Goal: Task Accomplishment & Management: Use online tool/utility

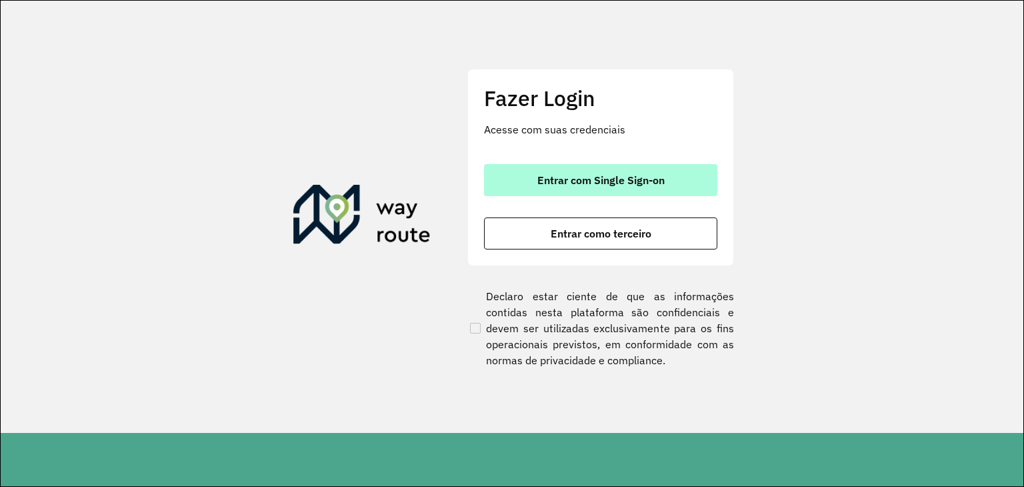
click at [636, 179] on span "Entrar com Single Sign-on" at bounding box center [601, 180] width 127 height 11
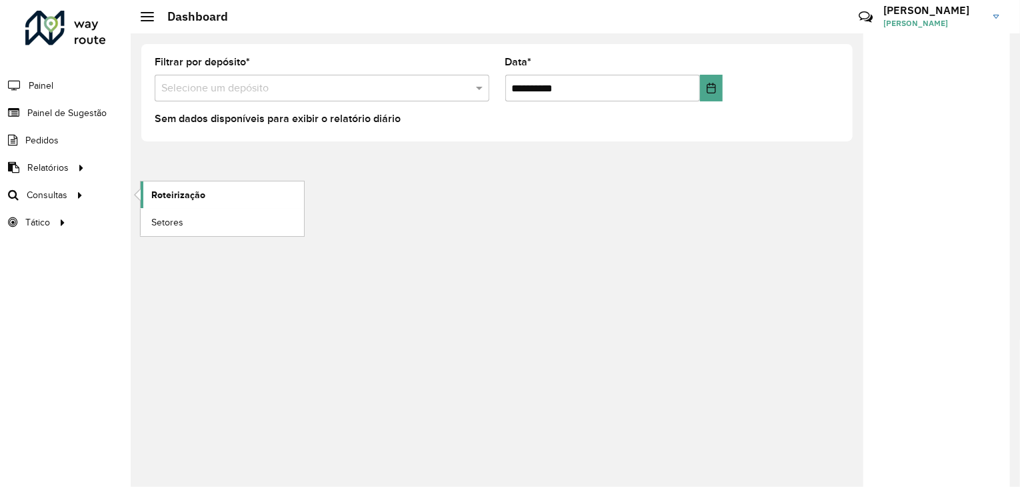
click at [173, 189] on span "Roteirização" at bounding box center [178, 195] width 54 height 14
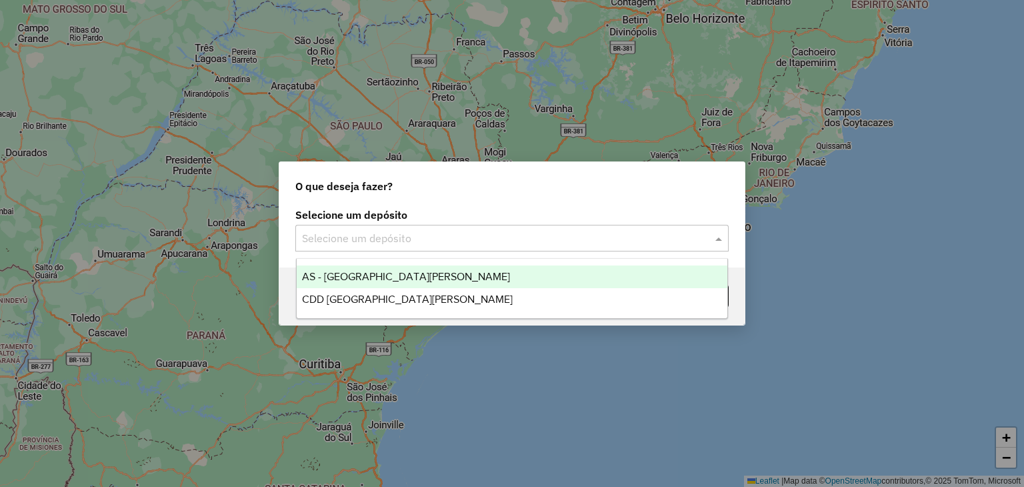
click at [398, 250] on div "Selecione um depósito" at bounding box center [512, 238] width 434 height 27
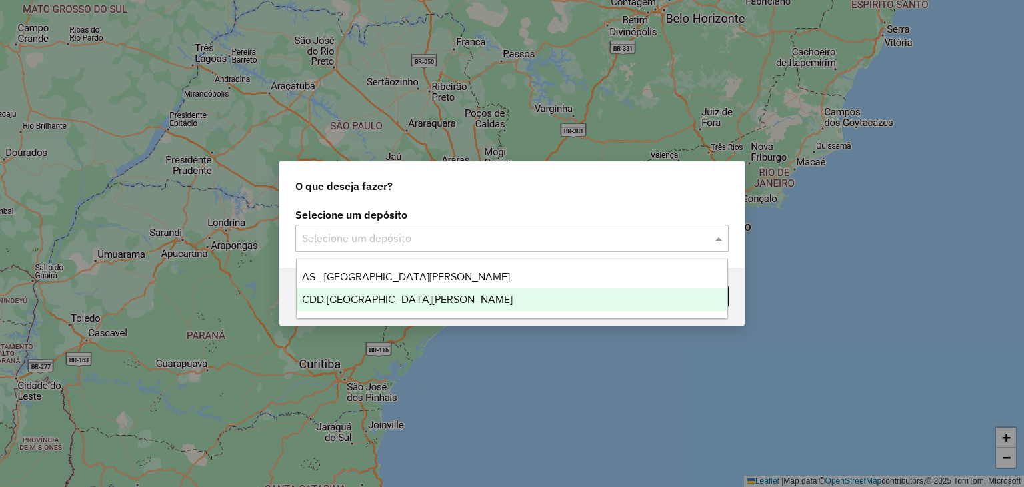
click at [418, 292] on div "CDD Santa Cruz do Sul" at bounding box center [513, 299] width 432 height 23
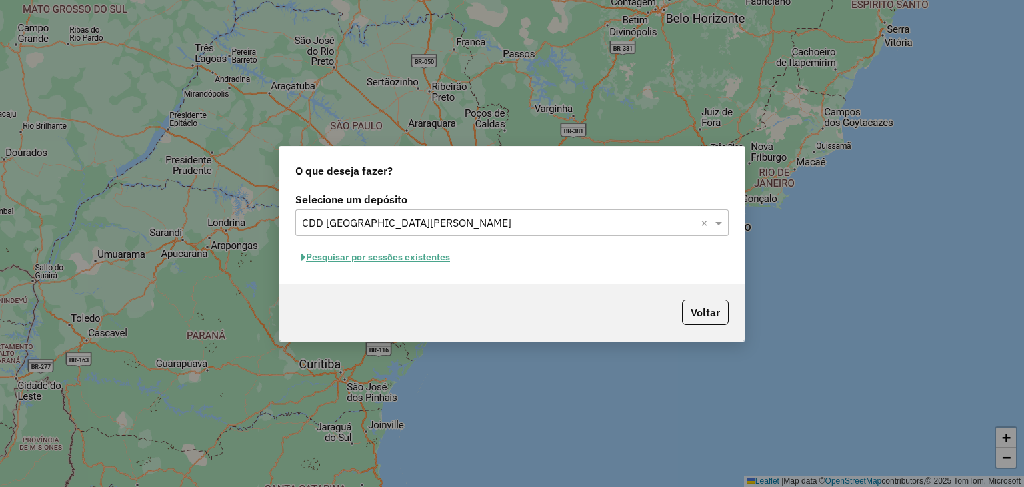
click at [379, 257] on button "Pesquisar por sessões existentes" at bounding box center [375, 257] width 161 height 21
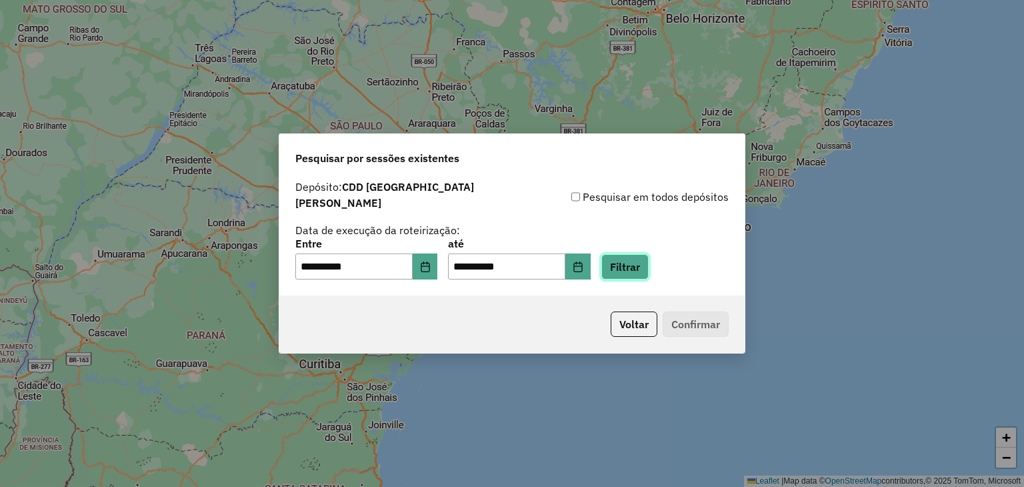
click at [633, 260] on button "Filtrar" at bounding box center [625, 266] width 47 height 25
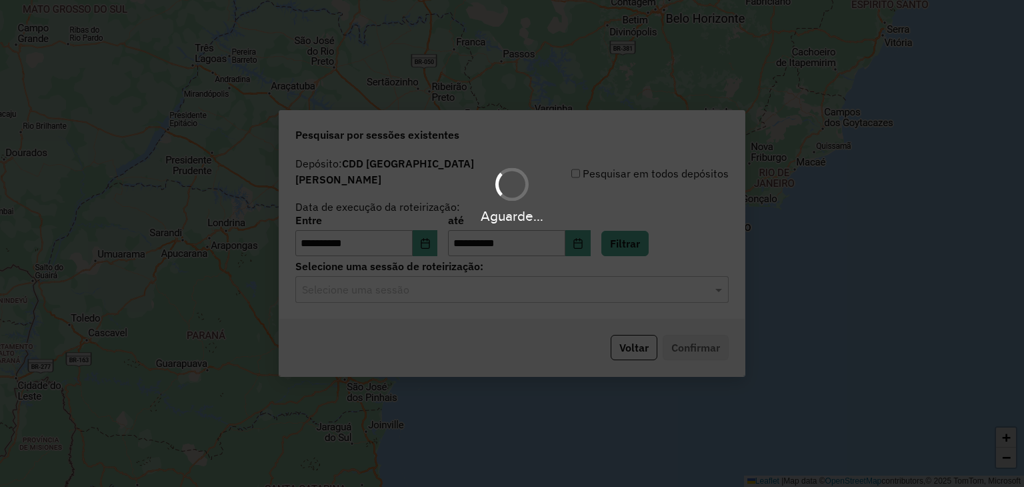
click at [461, 291] on div "Aguarde..." at bounding box center [512, 243] width 1024 height 487
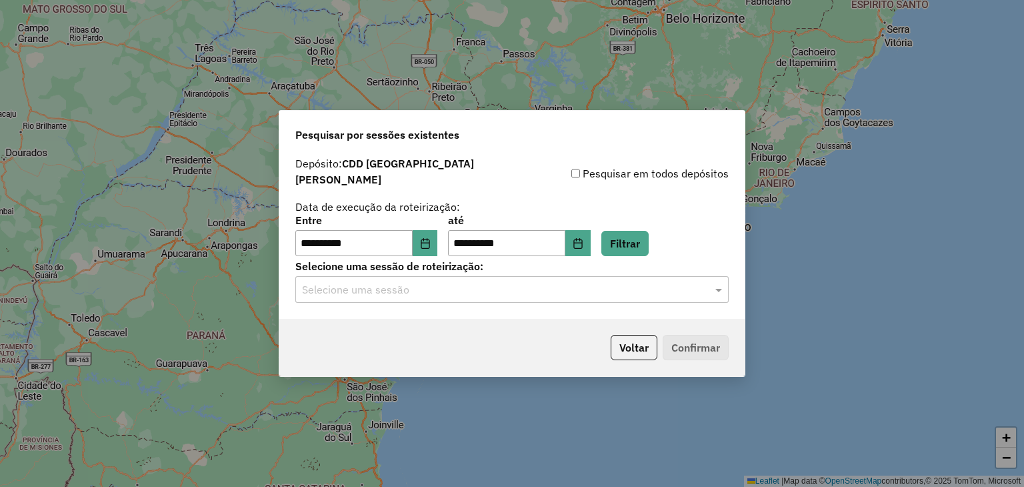
click at [456, 289] on input "text" at bounding box center [499, 290] width 394 height 16
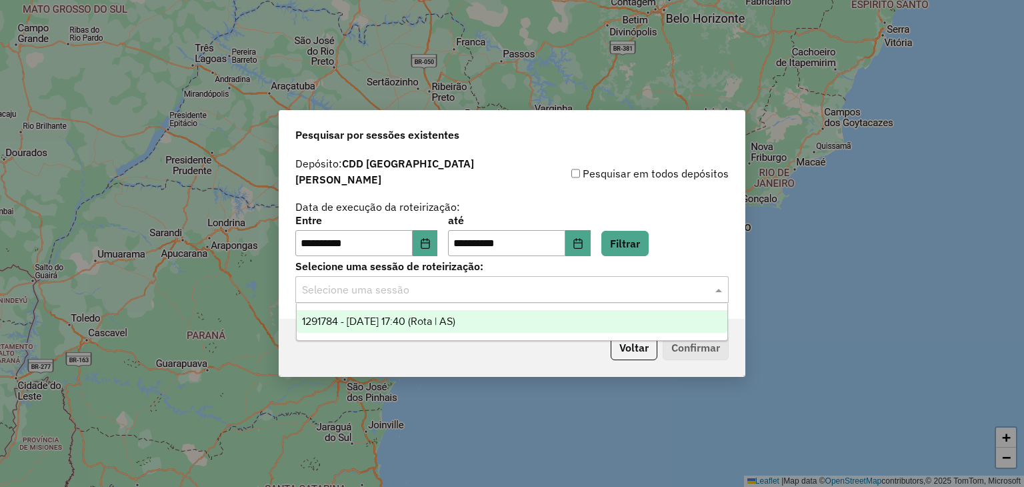
click at [442, 316] on span "1291784 - 10/10/2025 17:40 (Rota | AS)" at bounding box center [378, 320] width 153 height 11
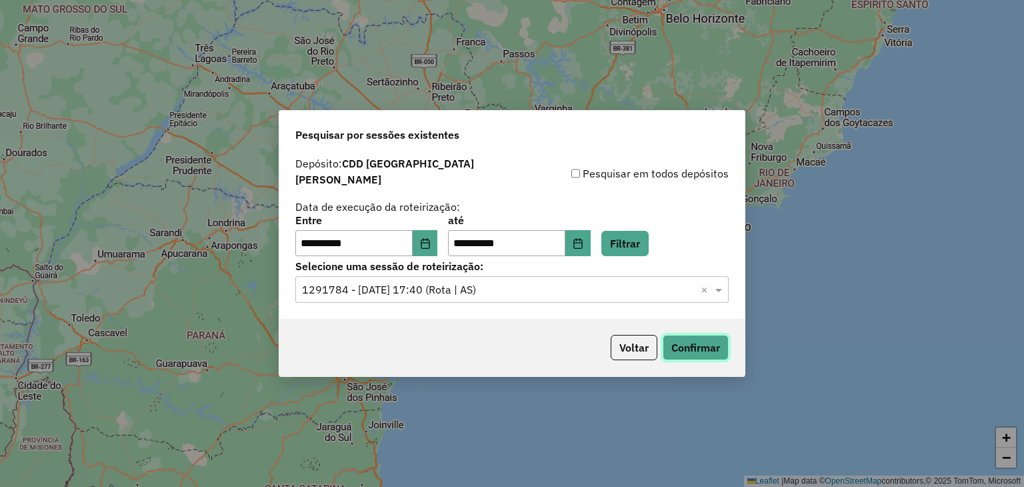
click at [670, 336] on button "Confirmar" at bounding box center [696, 347] width 66 height 25
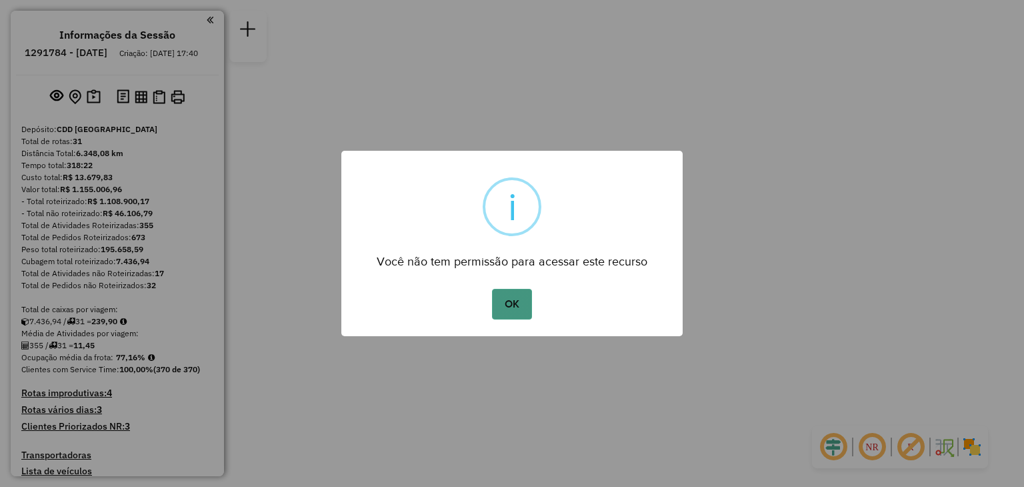
click at [504, 295] on button "OK" at bounding box center [511, 304] width 39 height 31
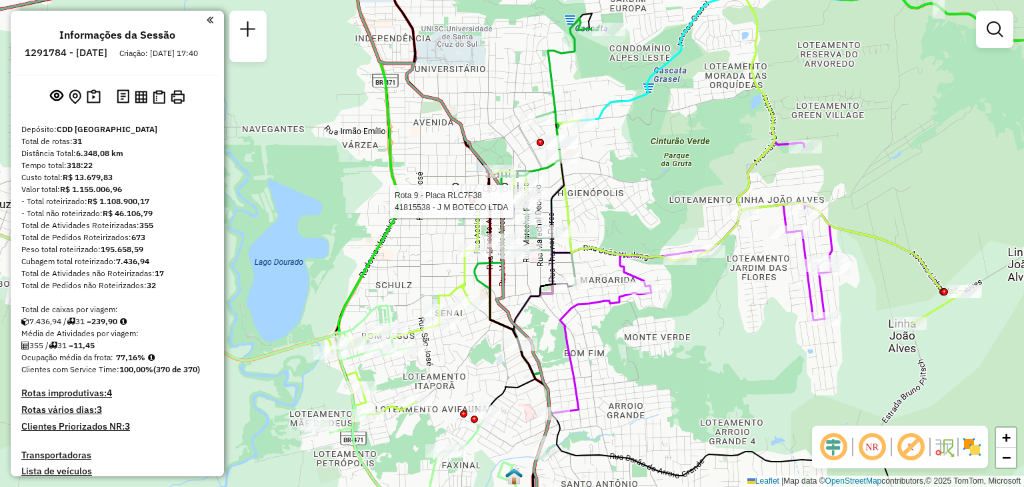
select select "**********"
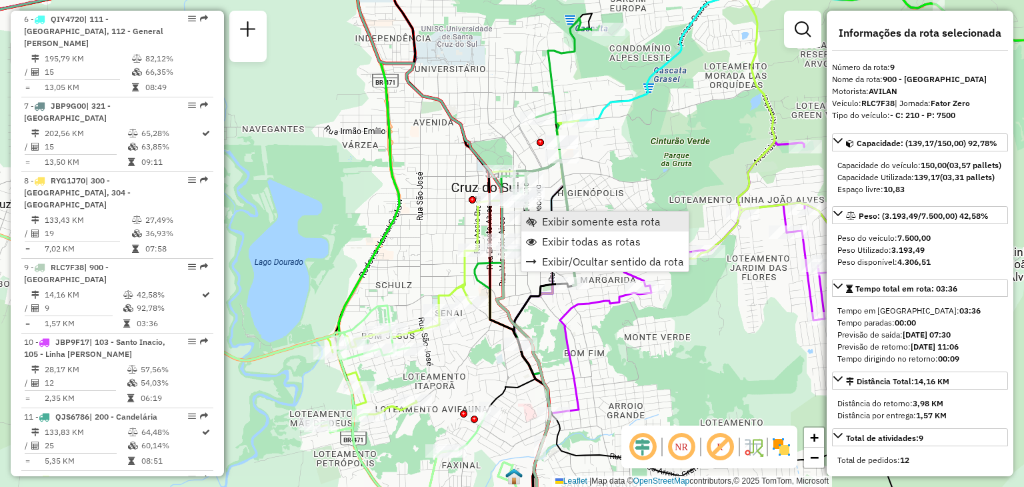
scroll to position [1119, 0]
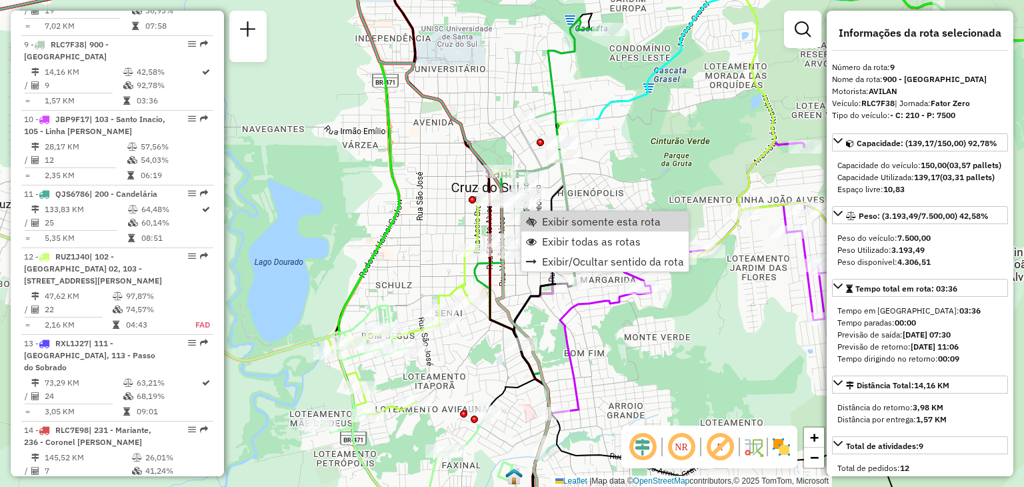
click at [562, 169] on icon at bounding box center [544, 222] width 63 height 125
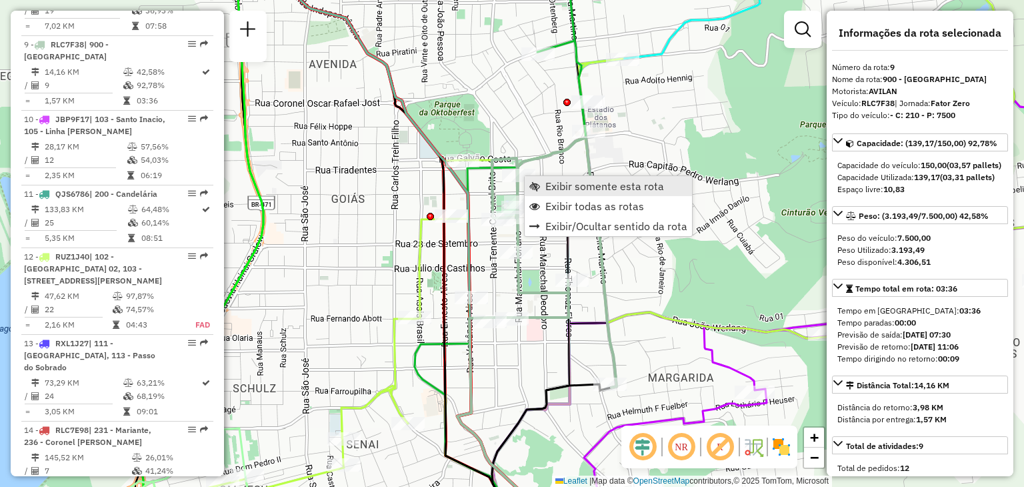
click at [544, 189] on link "Exibir somente esta rota" at bounding box center [608, 186] width 167 height 20
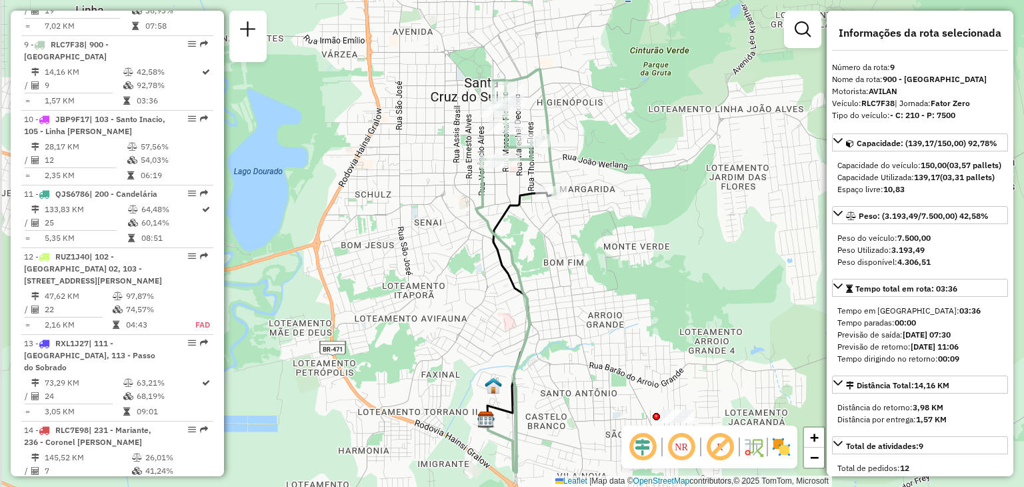
drag, startPoint x: 584, startPoint y: 95, endPoint x: 576, endPoint y: 190, distance: 95.0
click at [576, 190] on div "Janela de atendimento Grade de atendimento Capacidade Transportadoras Veículos …" at bounding box center [512, 243] width 1024 height 487
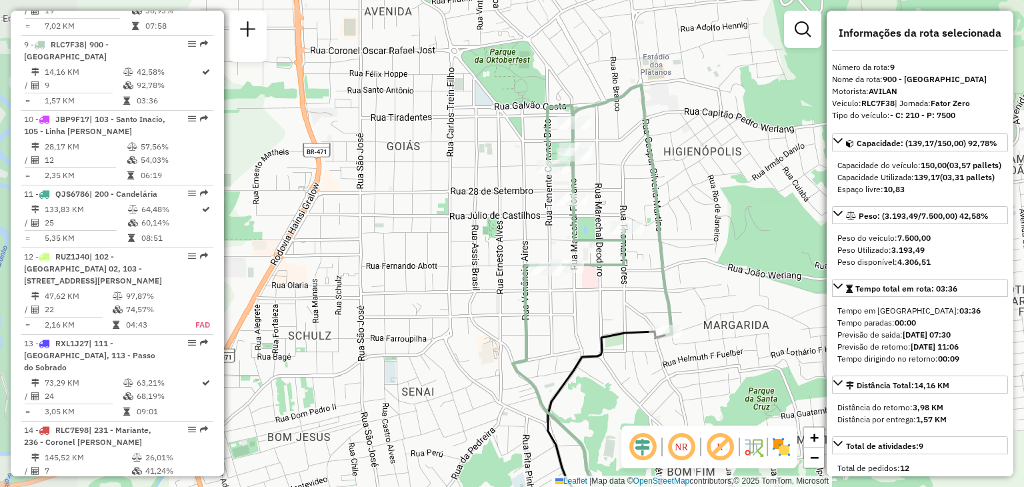
drag, startPoint x: 666, startPoint y: 139, endPoint x: 686, endPoint y: 132, distance: 21.9
click at [686, 132] on div "Janela de atendimento Grade de atendimento Capacidade Transportadoras Veículos …" at bounding box center [512, 243] width 1024 height 487
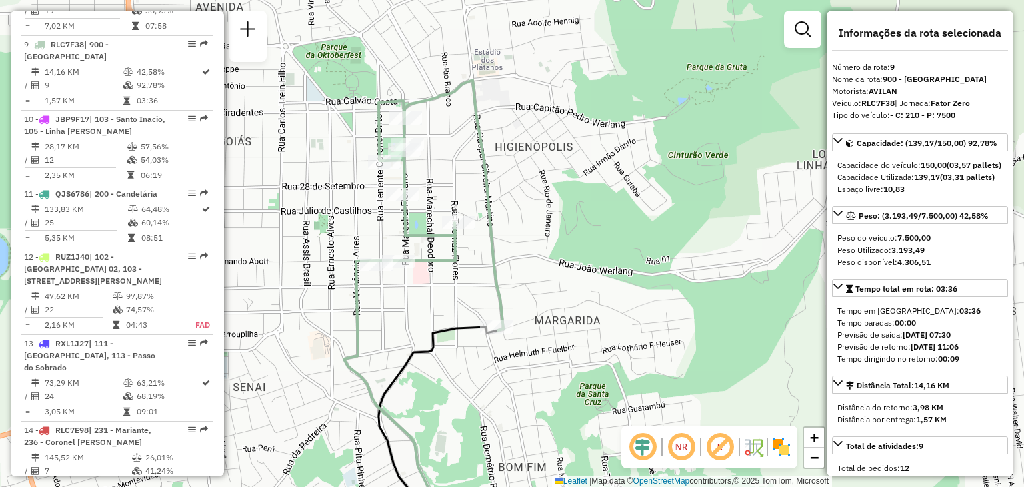
drag, startPoint x: 398, startPoint y: 185, endPoint x: 386, endPoint y: 187, distance: 12.3
click at [386, 187] on div "Janela de atendimento Grade de atendimento Capacidade Transportadoras Veículos …" at bounding box center [512, 243] width 1024 height 487
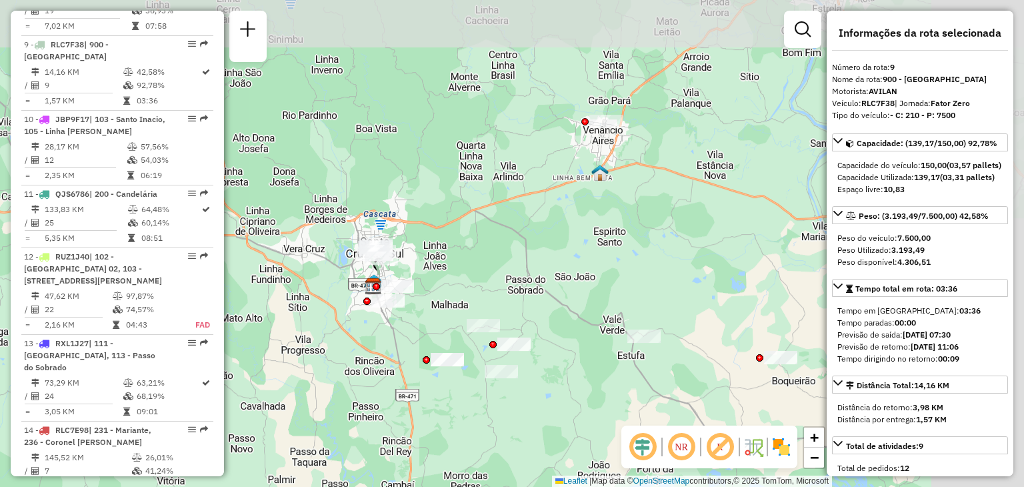
drag, startPoint x: 609, startPoint y: 155, endPoint x: 525, endPoint y: 228, distance: 111.1
click at [512, 240] on div "Janela de atendimento Grade de atendimento Capacidade Transportadoras Veículos …" at bounding box center [512, 243] width 1024 height 487
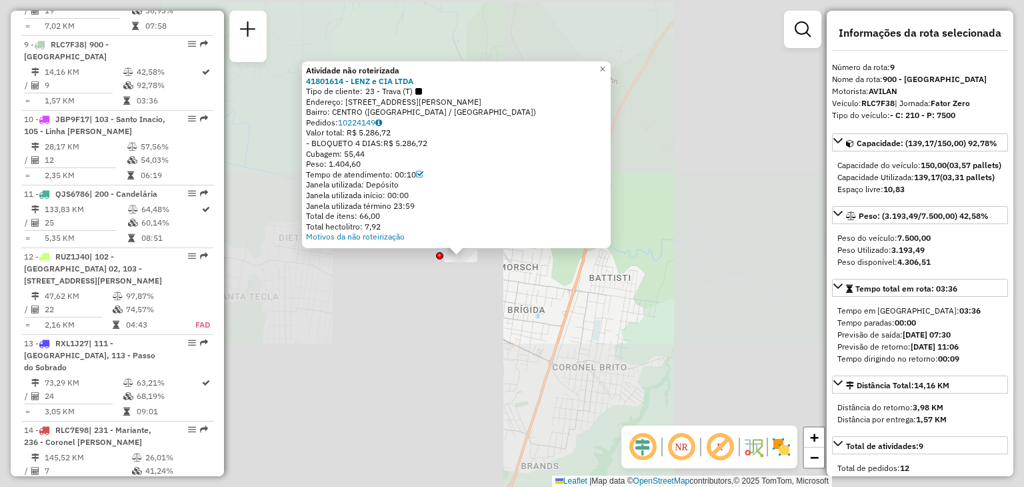
click at [456, 318] on div "Atividade não roteirizada 41801614 - LENZ e CIA LTDA Tipo de cliente: 23 - Trav…" at bounding box center [512, 243] width 1024 height 487
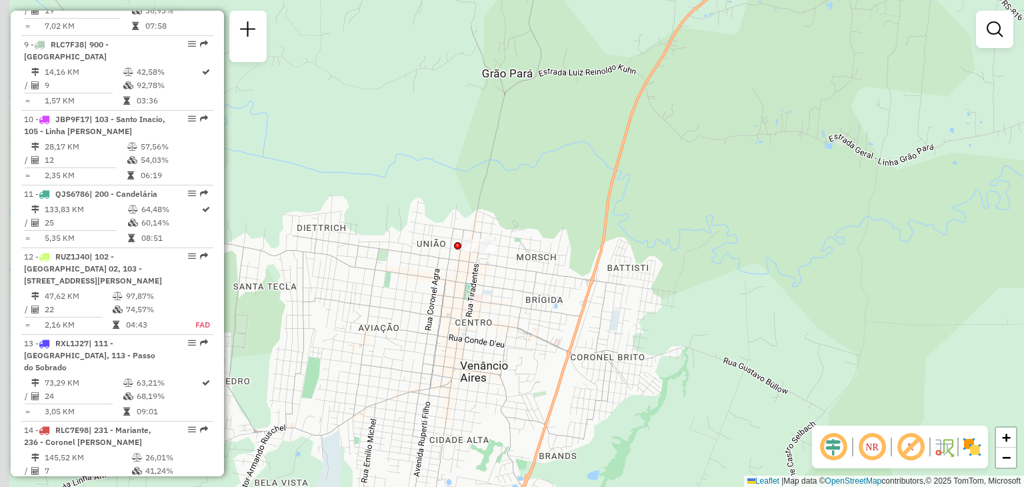
drag, startPoint x: 426, startPoint y: 334, endPoint x: 512, endPoint y: 247, distance: 122.2
click at [512, 247] on div "Janela de atendimento Grade de atendimento Capacidade Transportadoras Veículos …" at bounding box center [512, 243] width 1024 height 487
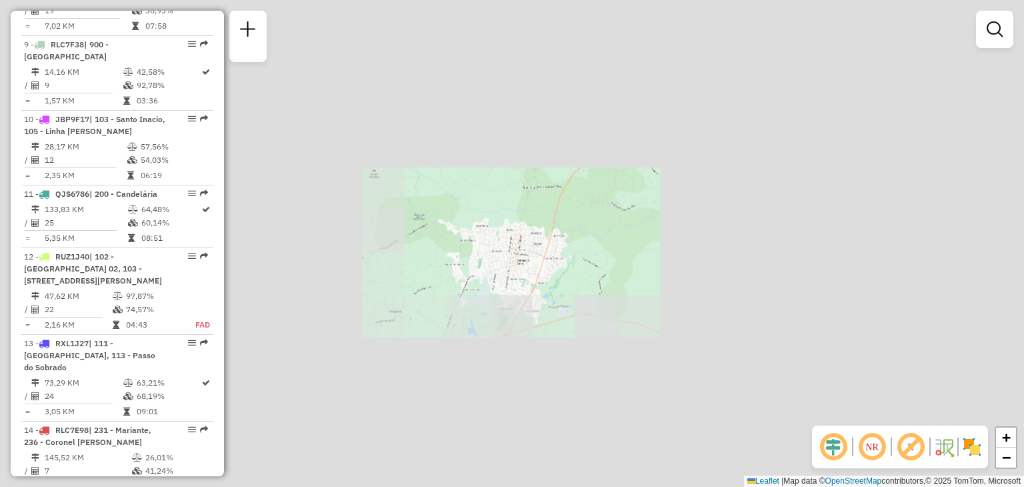
click at [494, 265] on div "Janela de atendimento Grade de atendimento Capacidade Transportadoras Veículos …" at bounding box center [512, 243] width 1024 height 487
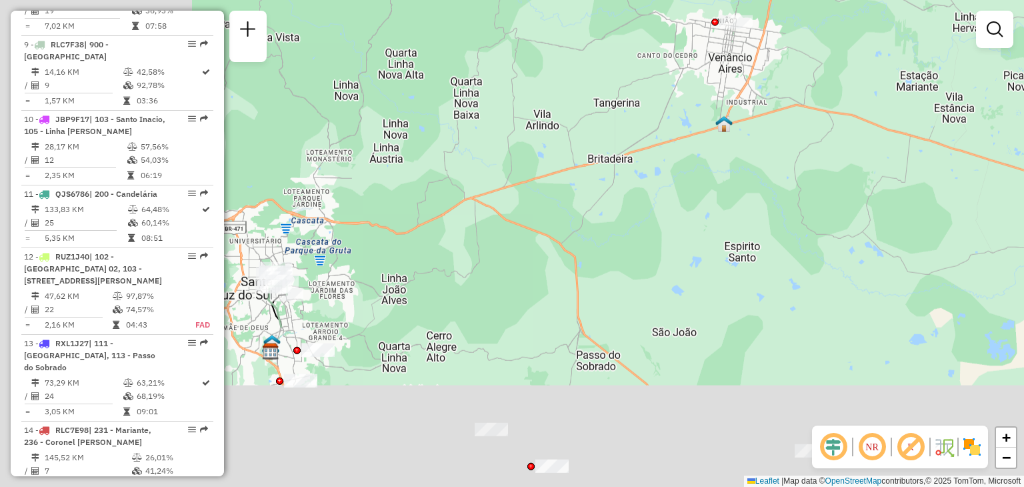
drag, startPoint x: 444, startPoint y: 313, endPoint x: 582, endPoint y: 173, distance: 197.1
click at [658, 106] on div "Janela de atendimento Grade de atendimento Capacidade Transportadoras Veículos …" at bounding box center [512, 243] width 1024 height 487
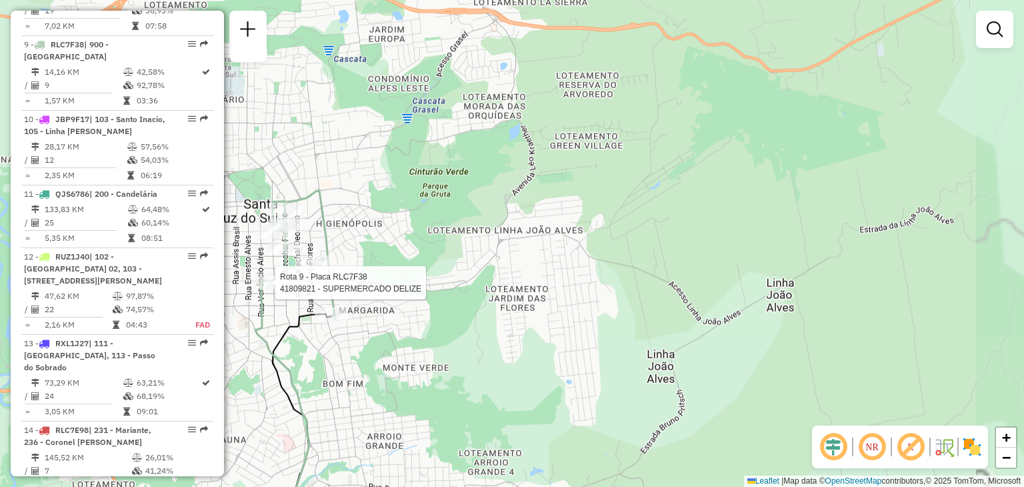
select select "**********"
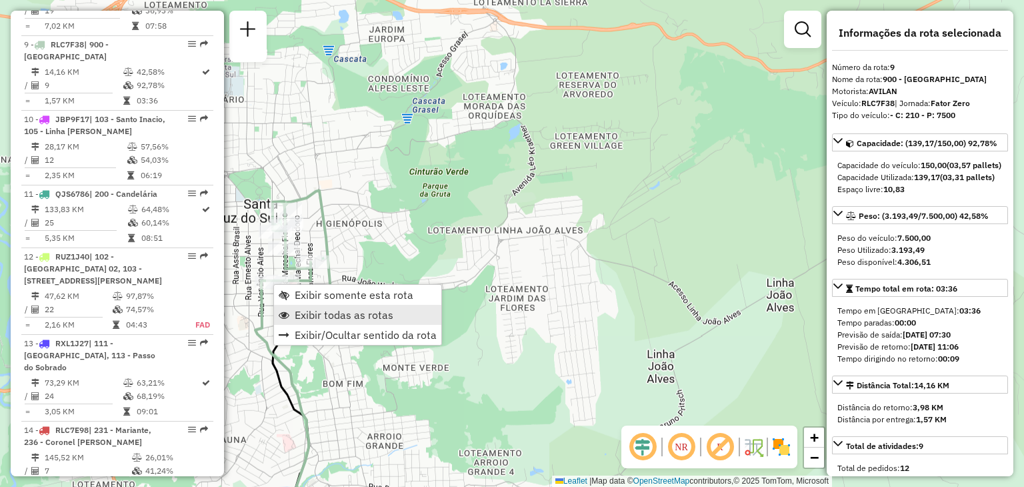
click at [299, 311] on span "Exibir todas as rotas" at bounding box center [344, 314] width 99 height 11
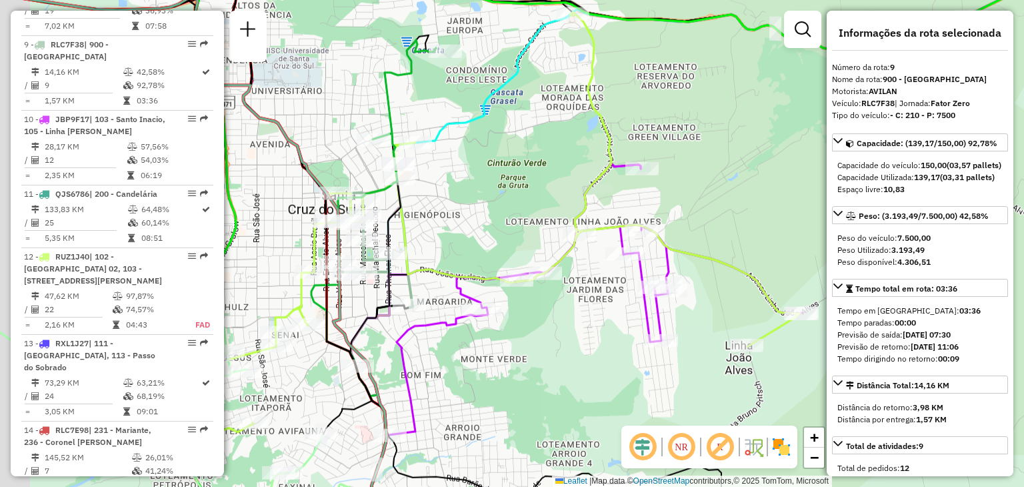
drag, startPoint x: 454, startPoint y: 208, endPoint x: 592, endPoint y: 215, distance: 138.2
click at [592, 215] on div "Janela de atendimento Grade de atendimento Capacidade Transportadoras Veículos …" at bounding box center [512, 243] width 1024 height 487
